Goal: Information Seeking & Learning: Find specific fact

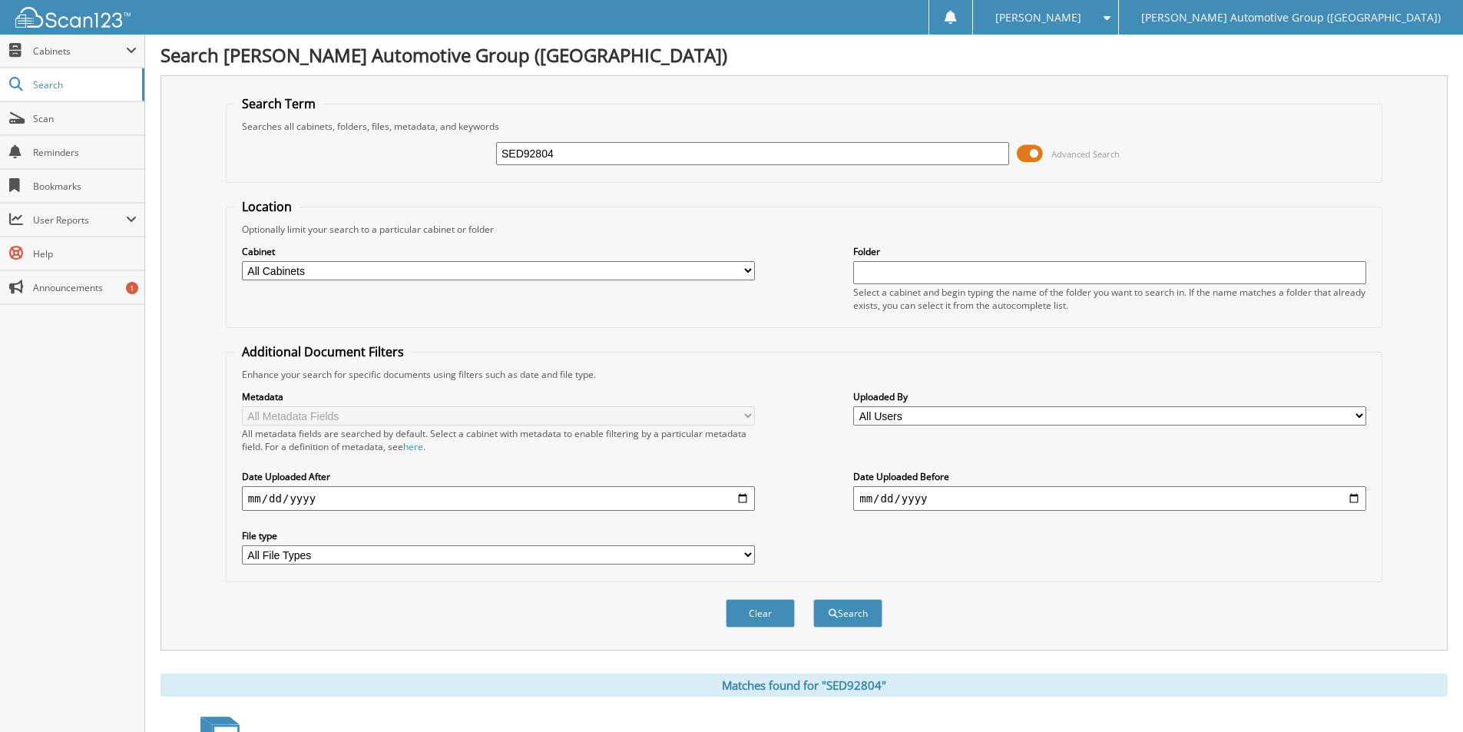
click at [564, 161] on input "SED92804" at bounding box center [752, 153] width 513 height 23
click at [566, 160] on input "SED92804" at bounding box center [752, 153] width 513 height 23
type input "SWG05402"
click at [813, 599] on button "Search" at bounding box center [847, 613] width 69 height 28
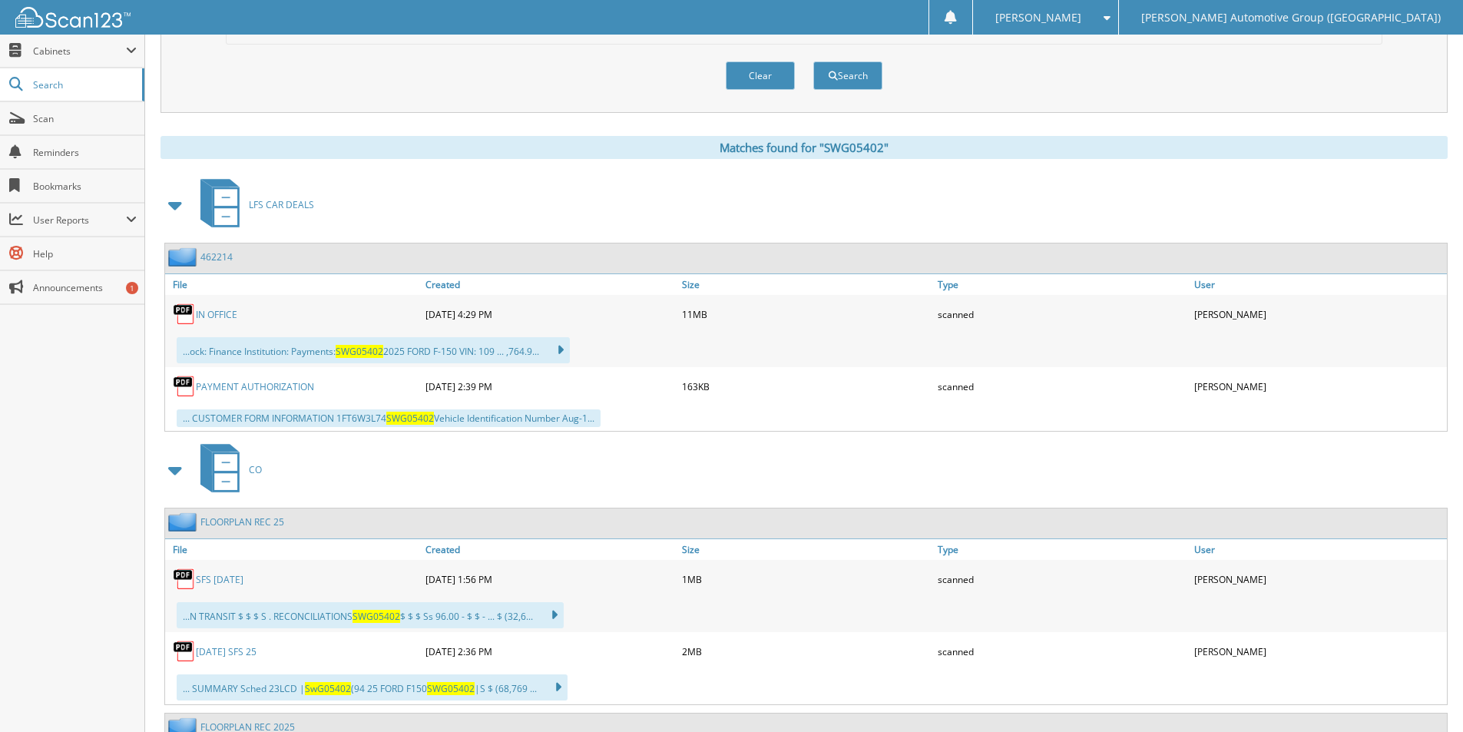
click at [220, 259] on link "462214" at bounding box center [216, 256] width 32 height 13
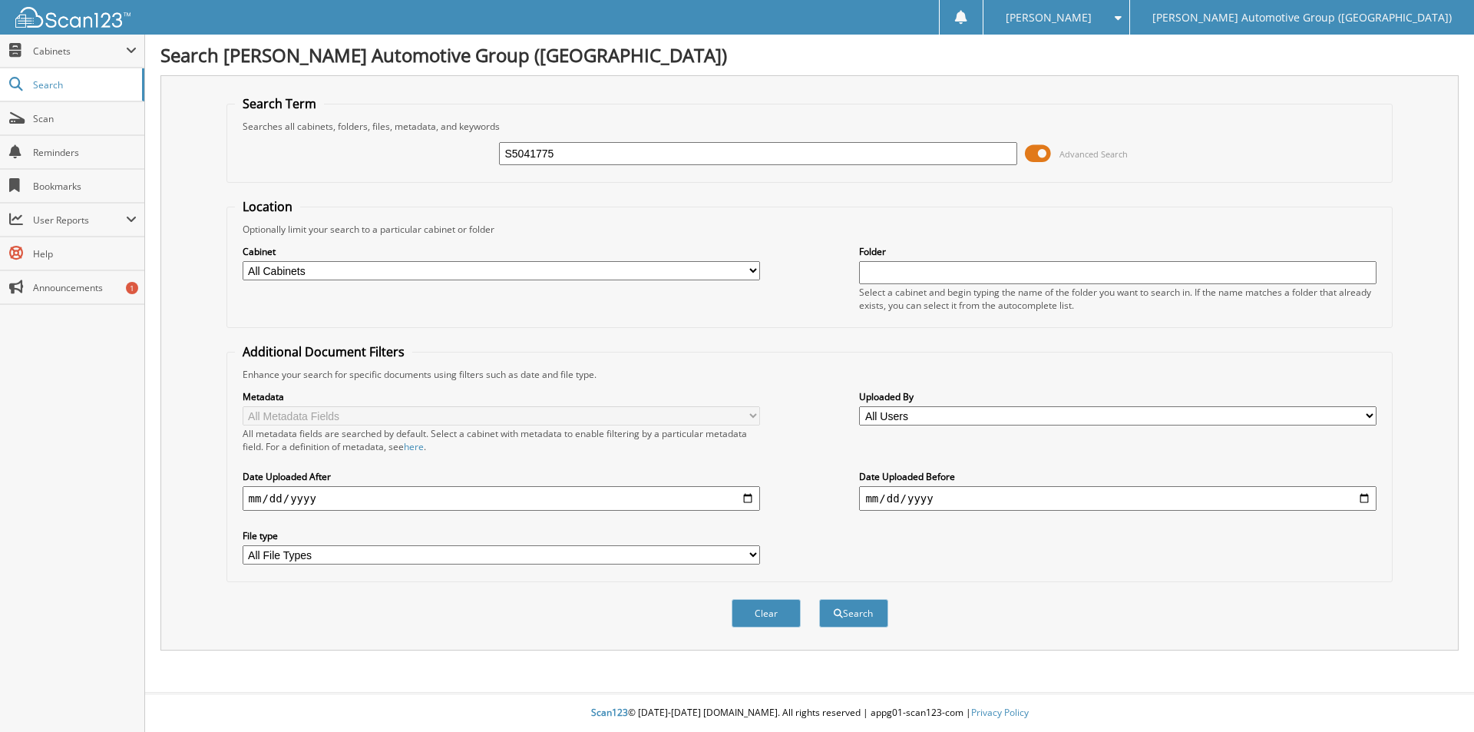
type input "S5041775"
click at [819, 599] on button "Search" at bounding box center [853, 613] width 69 height 28
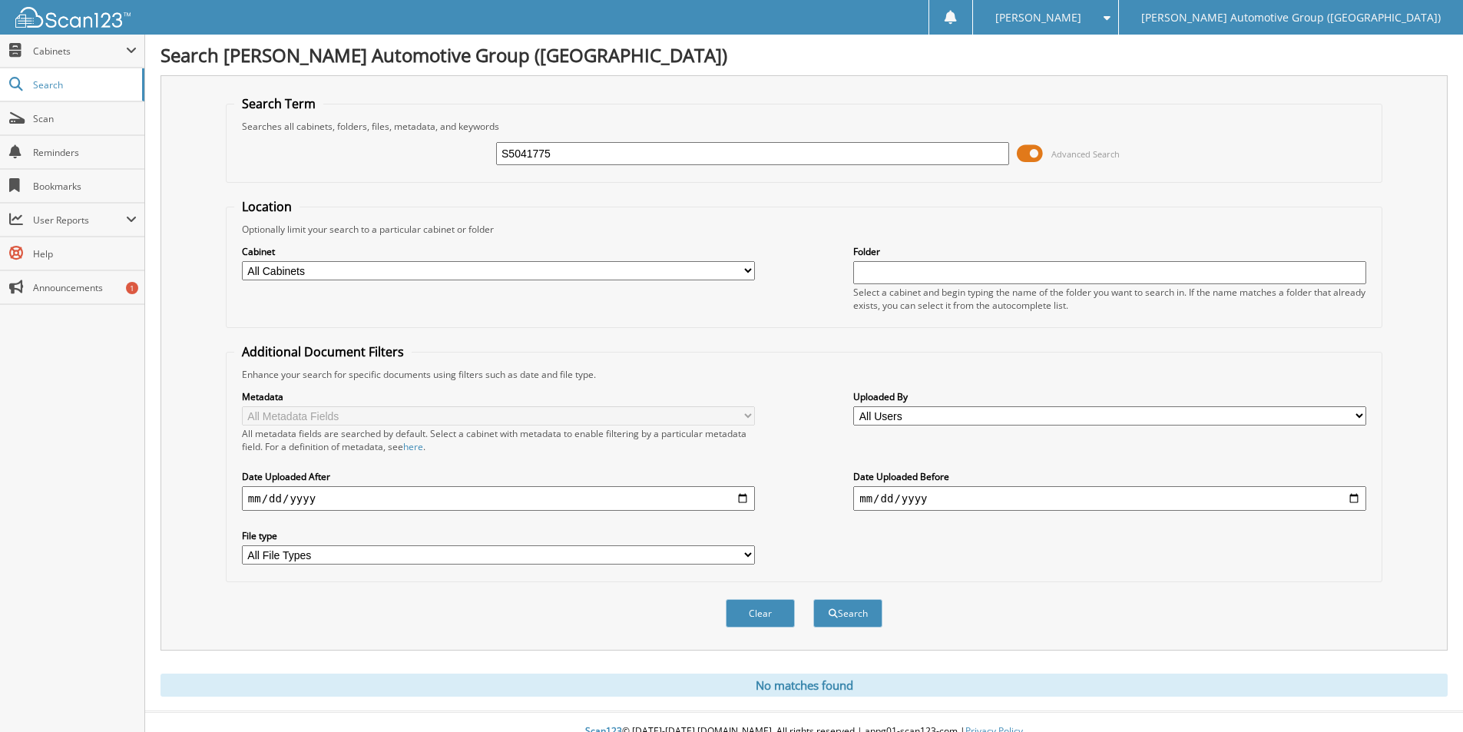
drag, startPoint x: 610, startPoint y: 385, endPoint x: 692, endPoint y: 195, distance: 207.1
click at [610, 385] on div "Metadata All Metadata Fields All metadata fields are searched by default. Selec…" at bounding box center [803, 477] width 1139 height 193
click at [585, 159] on input "S5041775" at bounding box center [752, 153] width 513 height 23
type input "PL191272"
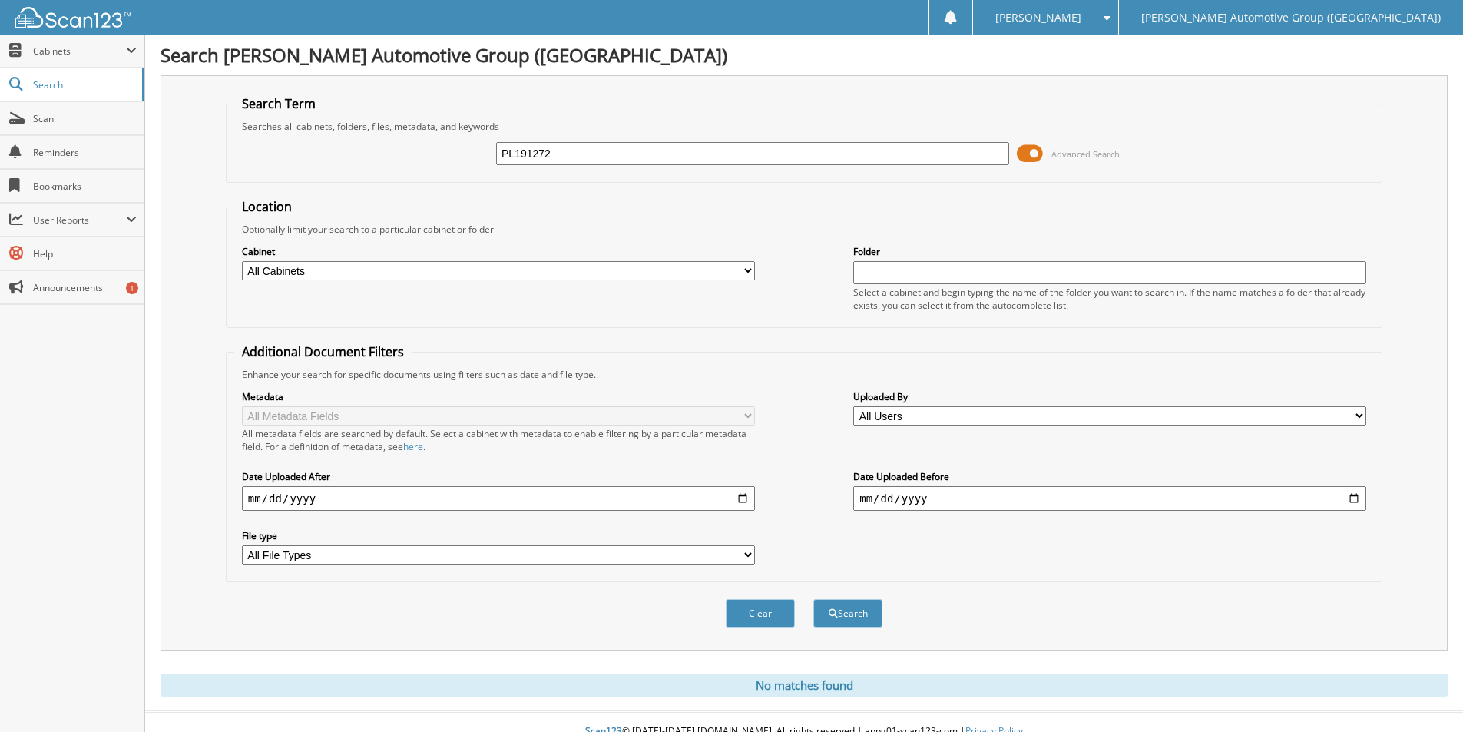
click at [813, 599] on button "Search" at bounding box center [847, 613] width 69 height 28
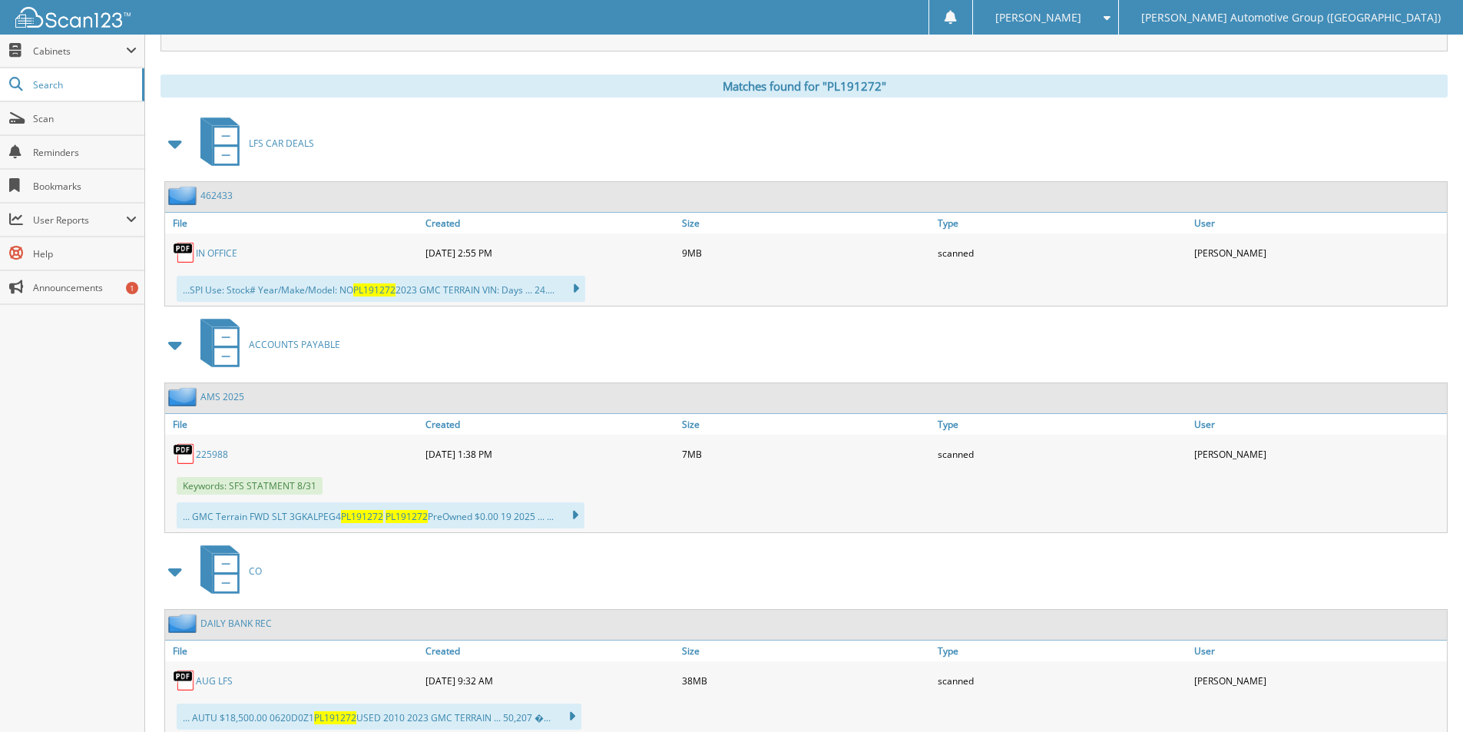
scroll to position [648, 0]
